Goal: Find specific fact: Find specific fact

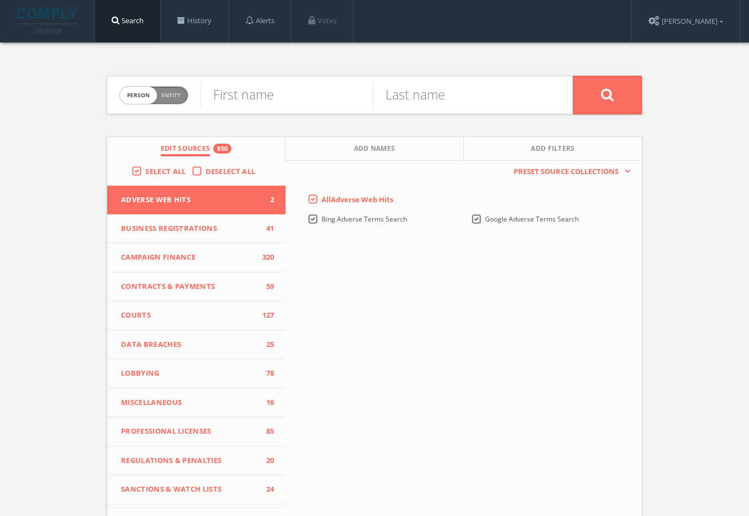
click at [155, 88] on span "Person Entity" at bounding box center [154, 95] width 68 height 17
checkbox input "true"
paste input "Dulce De Leche Coffee"
type input "Dulce De Leche Coffee"
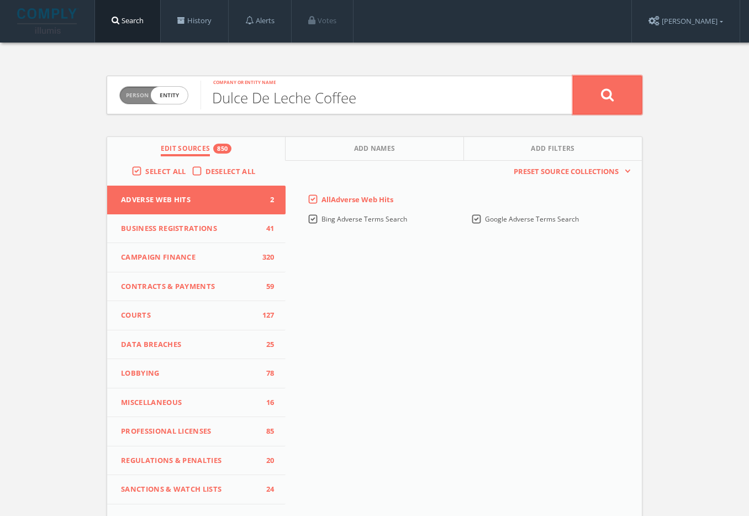
click at [601, 101] on icon at bounding box center [607, 95] width 13 height 14
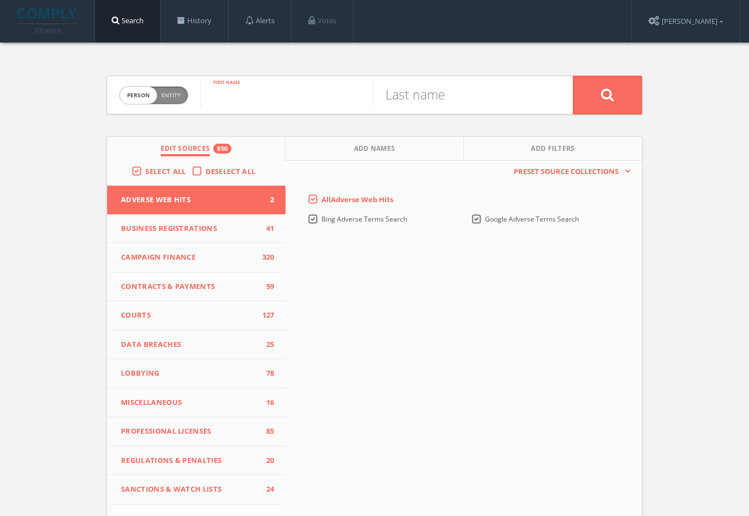
click at [257, 104] on input "text" at bounding box center [286, 95] width 172 height 29
paste input "([PERSON_NAME]) [PERSON_NAME]"
click at [301, 96] on input "([PERSON_NAME]) [PERSON_NAME]" at bounding box center [286, 95] width 172 height 29
type input "([PERSON_NAME])"
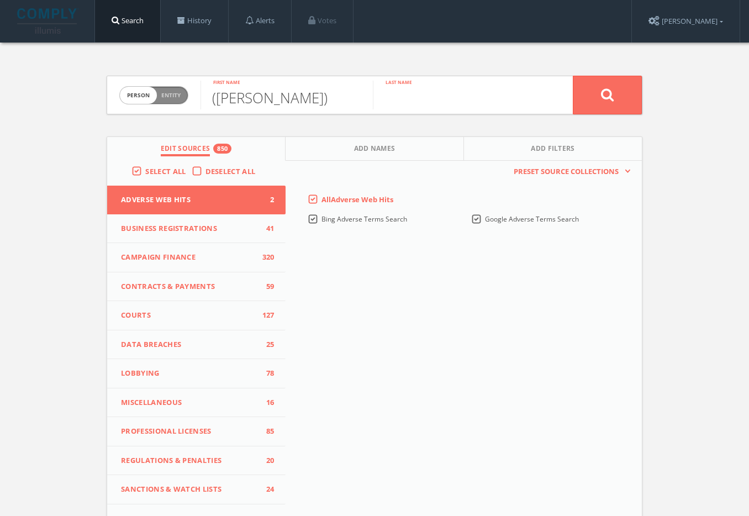
paste input "[PERSON_NAME]"
type input "[PERSON_NAME]"
click at [315, 100] on input "([PERSON_NAME])" at bounding box center [286, 95] width 172 height 29
click at [216, 99] on input "([PERSON_NAME]" at bounding box center [286, 95] width 172 height 29
type input "[PERSON_NAME]"
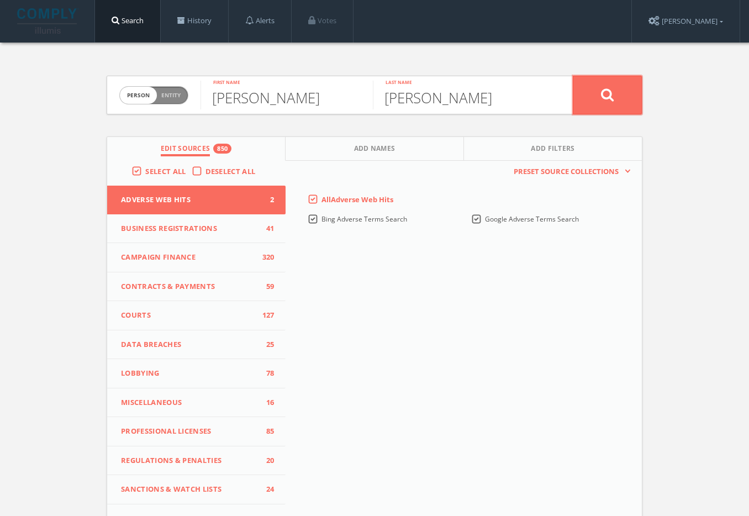
click at [601, 97] on icon at bounding box center [607, 95] width 13 height 14
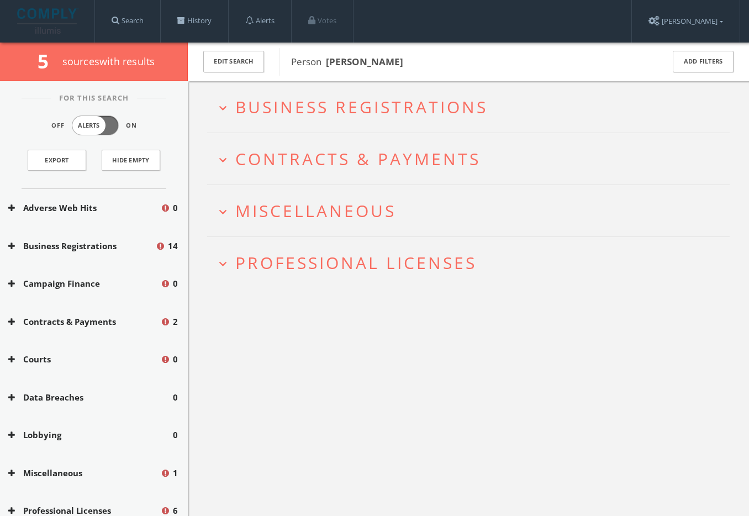
drag, startPoint x: 427, startPoint y: 65, endPoint x: 325, endPoint y: 58, distance: 102.4
click at [324, 58] on span "Person [PERSON_NAME]" at bounding box center [470, 62] width 358 height 14
